Goal: Information Seeking & Learning: Understand process/instructions

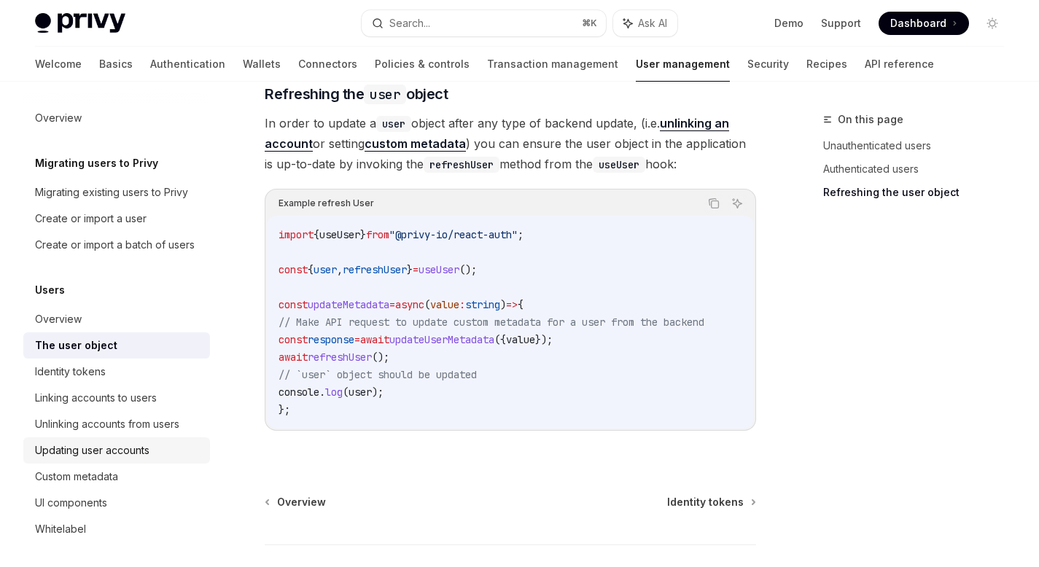
scroll to position [1997, 0]
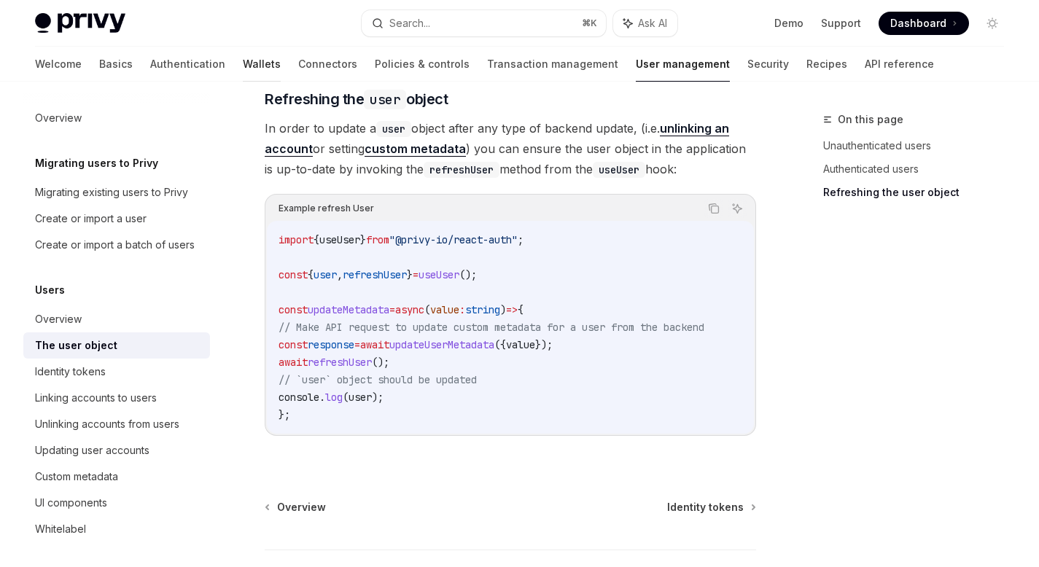
click at [243, 68] on link "Wallets" at bounding box center [262, 64] width 38 height 35
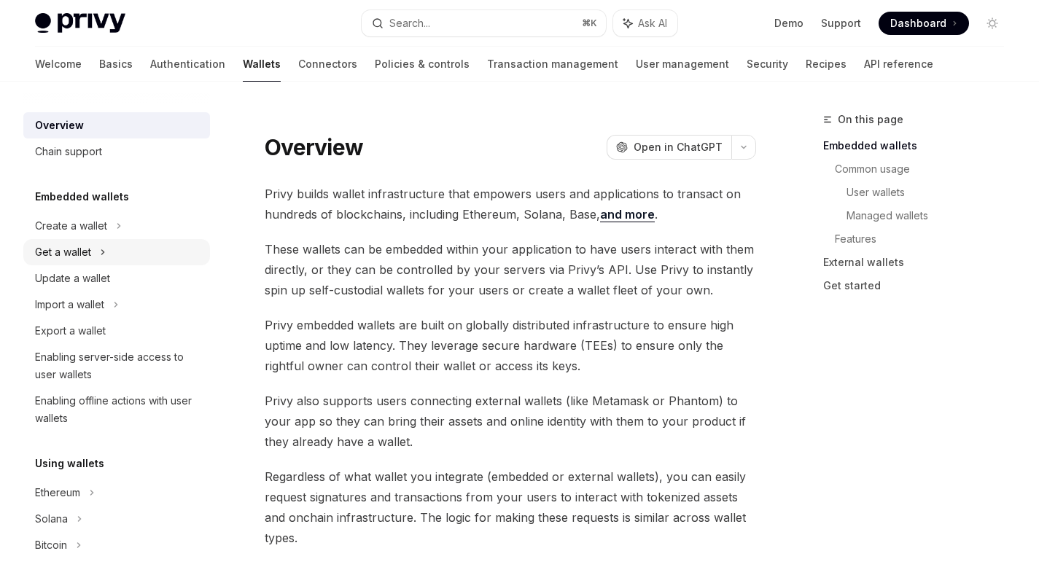
click at [112, 260] on div "Get a wallet" at bounding box center [116, 252] width 187 height 26
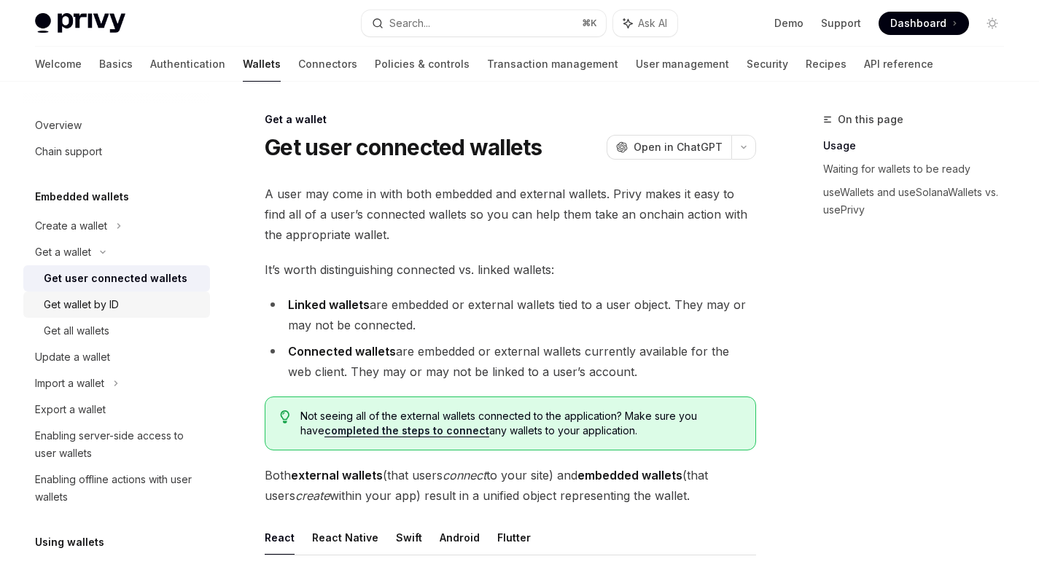
click at [121, 300] on div "Get wallet by ID" at bounding box center [123, 305] width 158 height 18
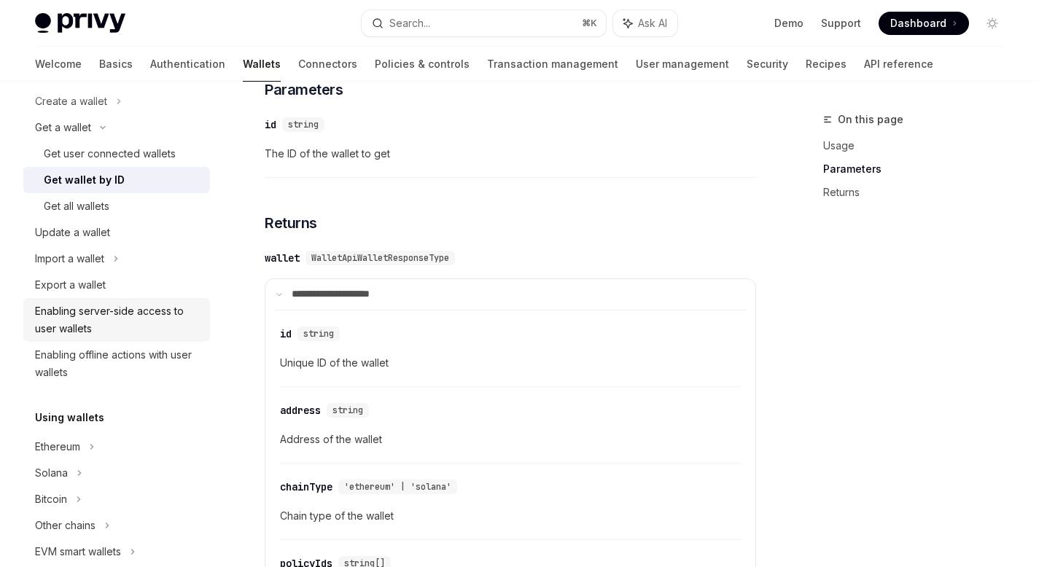
scroll to position [128, 0]
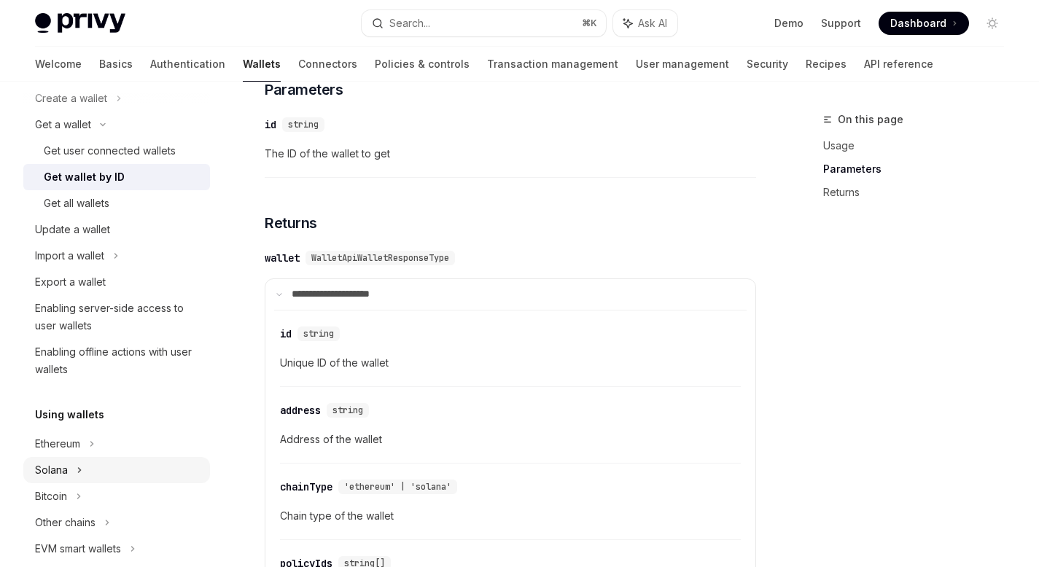
click at [62, 133] on div "Solana" at bounding box center [63, 125] width 56 height 18
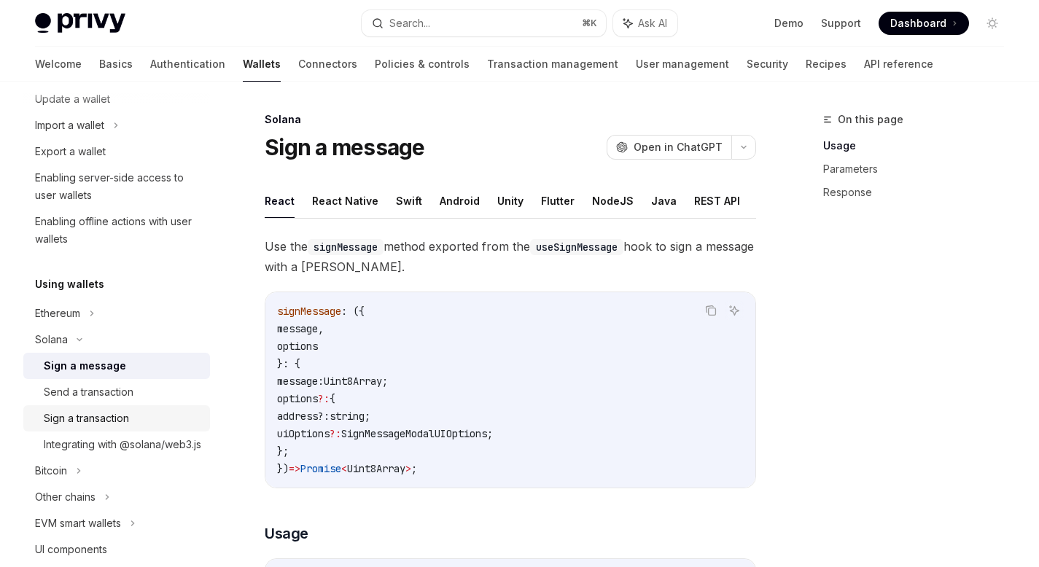
scroll to position [260, 0]
click at [128, 395] on div "Send a transaction" at bounding box center [89, 390] width 90 height 18
type textarea "*"
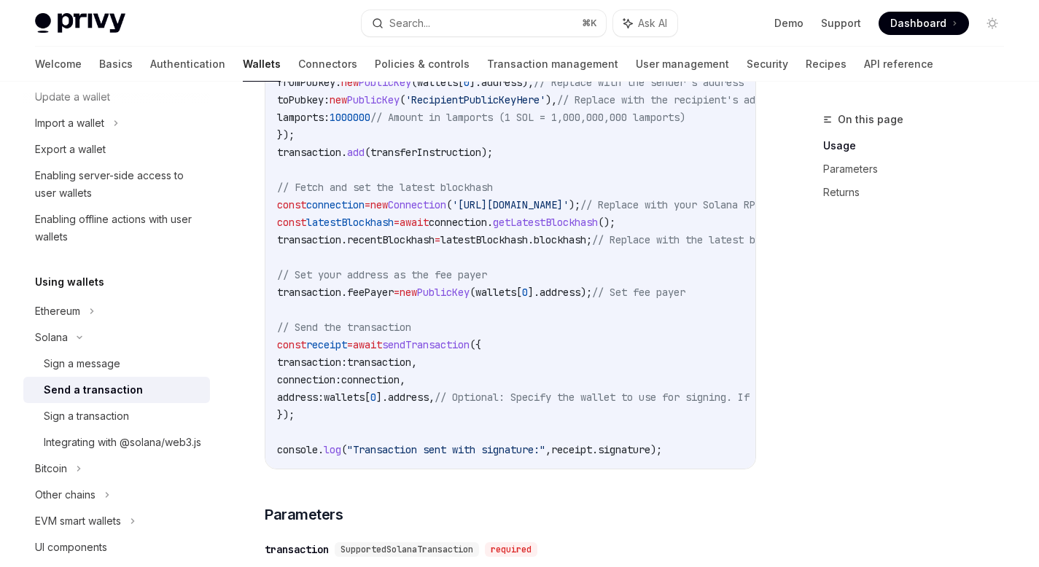
scroll to position [775, 0]
click at [852, 369] on div "On this page Usage Parameters Returns" at bounding box center [905, 339] width 222 height 456
